Goal: Information Seeking & Learning: Understand process/instructions

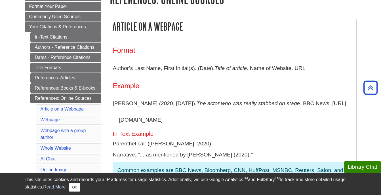
scroll to position [94, 0]
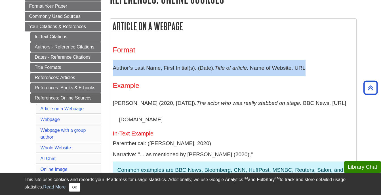
drag, startPoint x: 112, startPoint y: 67, endPoint x: 311, endPoint y: 66, distance: 198.3
click at [311, 66] on div "Format Author’s Last Name, First Initial(s). (Date). Title of article . Name of…" at bounding box center [233, 119] width 247 height 164
copy p "Author’s Last Name, First Initial(s). (Date). Title of article . Name of Websit…"
drag, startPoint x: 113, startPoint y: 102, endPoint x: 250, endPoint y: 126, distance: 139.0
click at [250, 126] on p "[PERSON_NAME] (2020, [DATE]). The actor who was really stabbed on stage . BBC N…" at bounding box center [233, 111] width 241 height 33
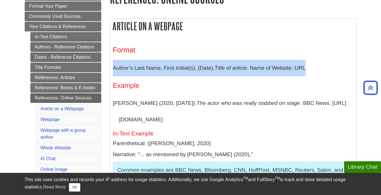
copy p "[PERSON_NAME] (2020, [DATE]). The actor who was really stabbed on stage . BBC N…"
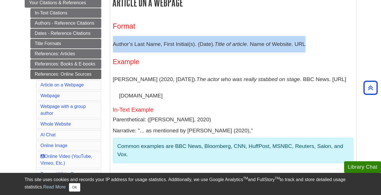
scroll to position [118, 0]
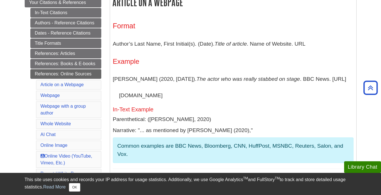
click at [248, 123] on p "Parenthetical: ([PERSON_NAME], 2020)" at bounding box center [233, 120] width 241 height 8
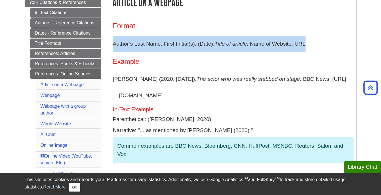
drag, startPoint x: 113, startPoint y: 43, endPoint x: 308, endPoint y: 44, distance: 195.1
click at [308, 44] on p "Author’s Last Name, First Initial(s). (Date). Title of article . Name of Websit…" at bounding box center [233, 44] width 241 height 16
copy p "Author’s Last Name, First Initial(s). (Date). Title of article . Name of Websit…"
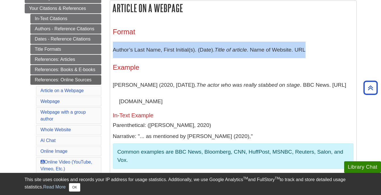
scroll to position [111, 0]
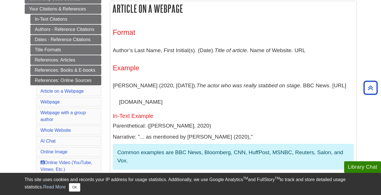
click at [183, 75] on div "Format Author’s Last Name, First Initial(s). (Date). Title of article . Name of…" at bounding box center [233, 101] width 241 height 147
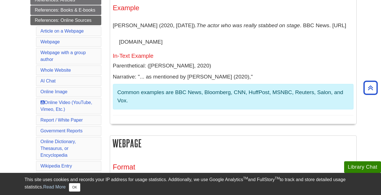
scroll to position [171, 0]
drag, startPoint x: 147, startPoint y: 65, endPoint x: 190, endPoint y: 66, distance: 42.9
click at [190, 66] on p "Parenthetical: ([PERSON_NAME], 2020)" at bounding box center [233, 66] width 241 height 8
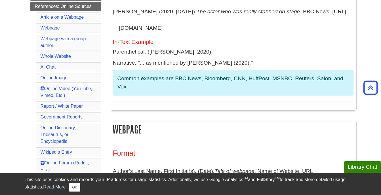
scroll to position [171, 0]
